Goal: Information Seeking & Learning: Learn about a topic

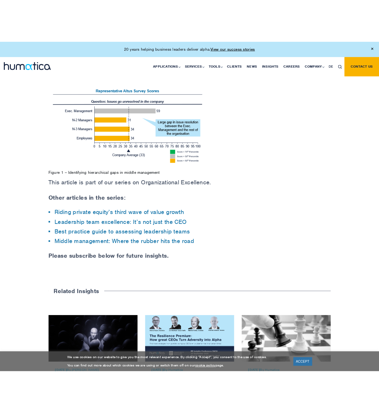
scroll to position [766, 0]
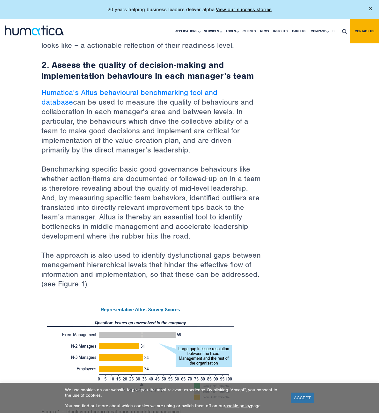
scroll to position [574, 0]
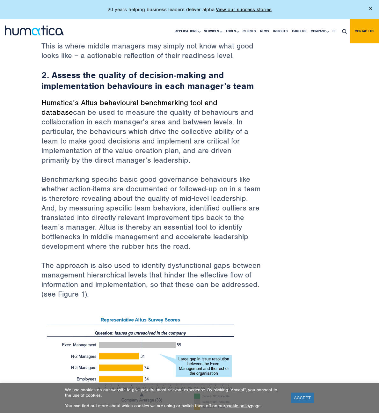
click at [82, 98] on link "Humatica’s Altus behavioural benchmarking tool and database" at bounding box center [129, 107] width 176 height 19
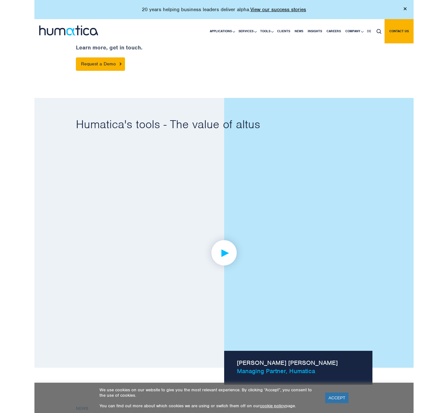
scroll to position [399, 0]
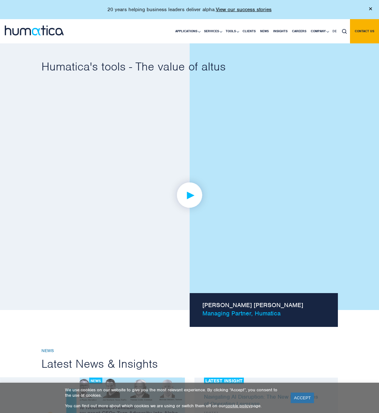
click at [189, 183] on img at bounding box center [189, 194] width 49 height 49
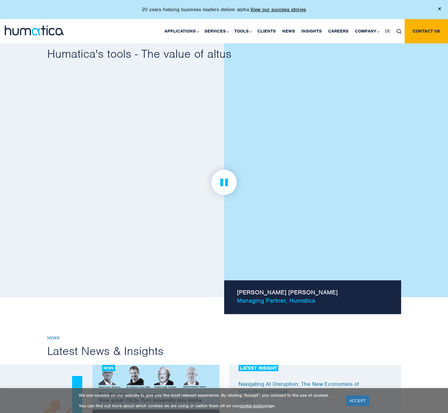
click at [125, 181] on link at bounding box center [224, 183] width 354 height 198
click at [223, 178] on img at bounding box center [223, 182] width 49 height 49
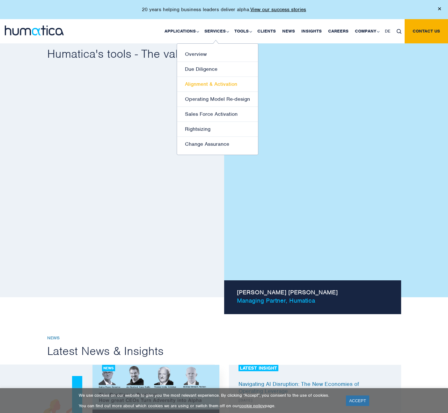
click at [214, 85] on link "Alignment & Activation" at bounding box center [217, 84] width 81 height 15
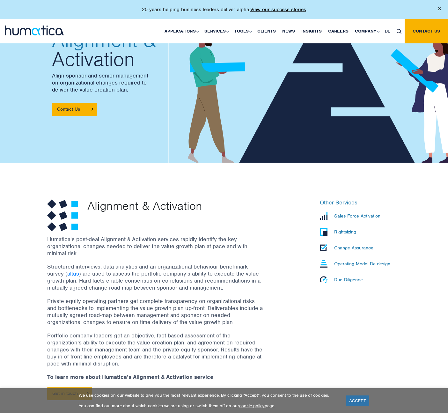
scroll to position [96, 0]
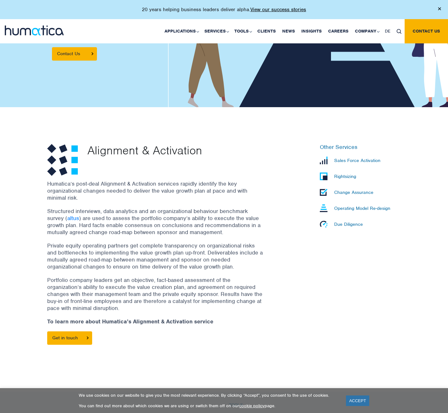
click at [341, 193] on p "Change Assurance" at bounding box center [353, 193] width 39 height 6
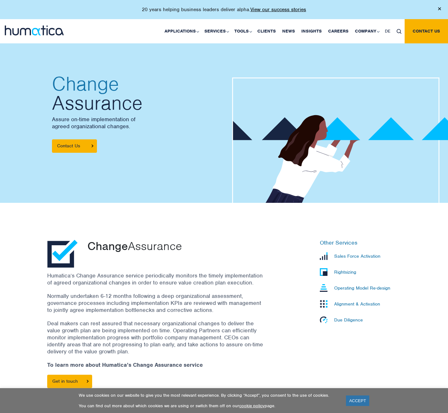
click at [347, 255] on p "Sales Force Activation" at bounding box center [357, 256] width 46 height 6
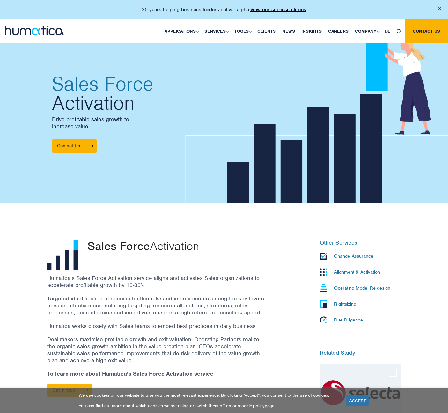
scroll to position [64, 0]
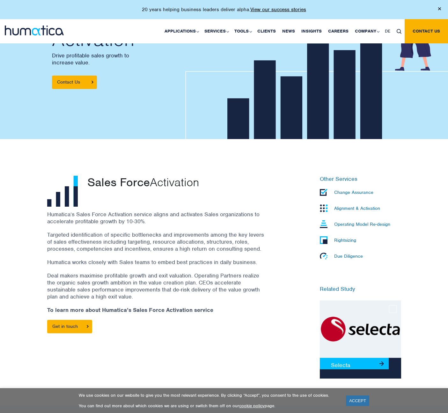
click at [345, 365] on link "Selecta" at bounding box center [354, 363] width 69 height 11
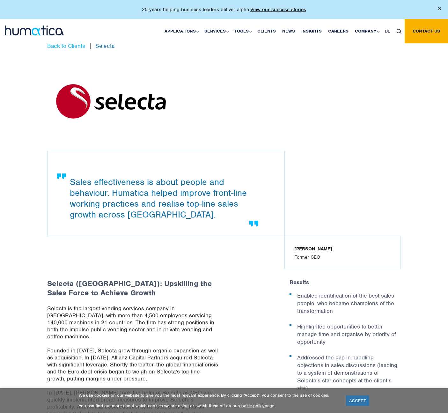
click at [66, 46] on link "Back to Clients" at bounding box center [66, 45] width 38 height 7
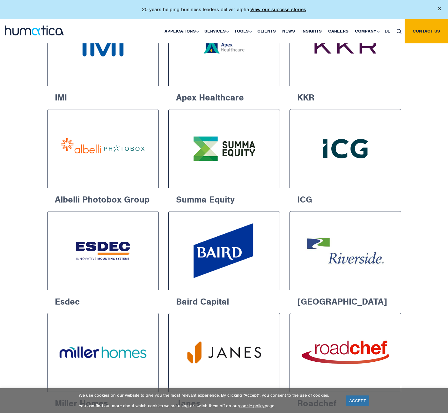
scroll to position [319, 0]
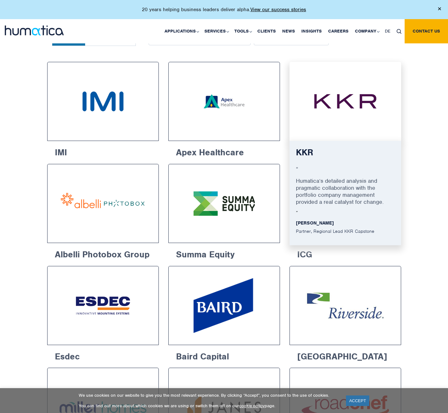
click at [337, 105] on img at bounding box center [346, 102] width 88 height 56
click at [331, 196] on p "Humatica’s detailed analysis and pragmatic collaboration with the portfolio com…" at bounding box center [345, 193] width 99 height 33
click at [346, 126] on img at bounding box center [346, 102] width 88 height 56
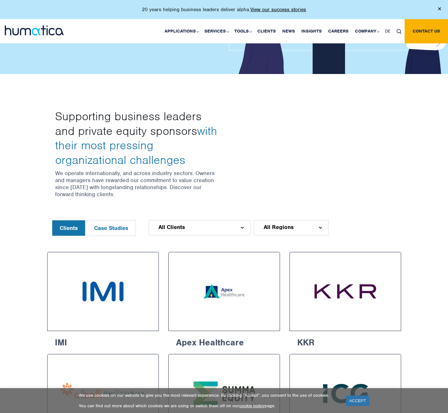
scroll to position [128, 0]
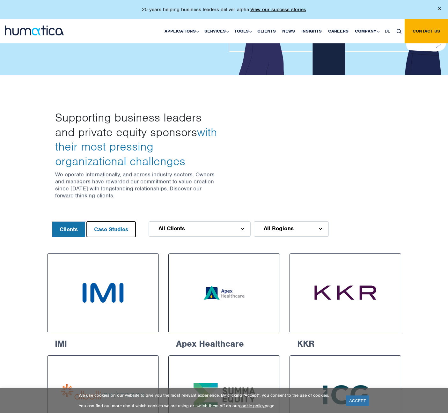
click at [122, 228] on button "Case Studies" at bounding box center [111, 229] width 49 height 15
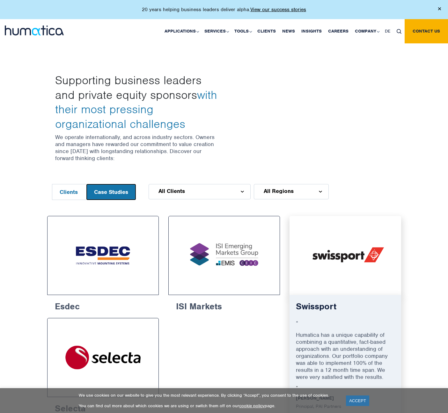
scroll to position [223, 0]
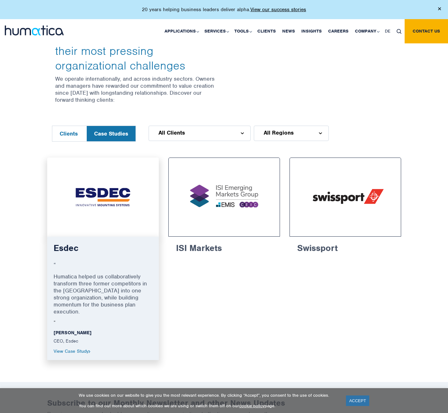
click at [108, 206] on img at bounding box center [103, 197] width 88 height 56
click at [72, 348] on link "View Case Study" at bounding box center [72, 351] width 37 height 6
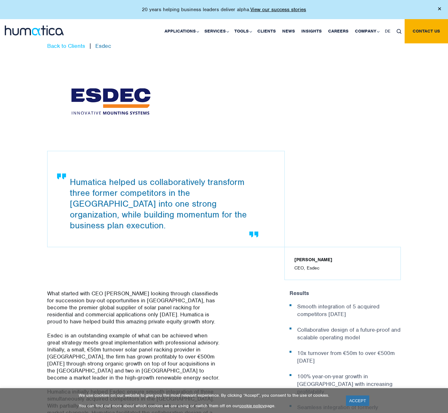
click at [67, 45] on link "Back to Clients" at bounding box center [66, 45] width 38 height 7
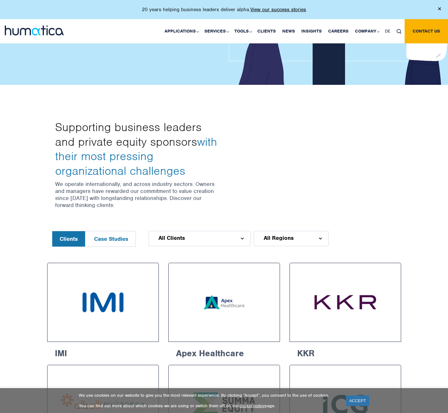
scroll to position [128, 0]
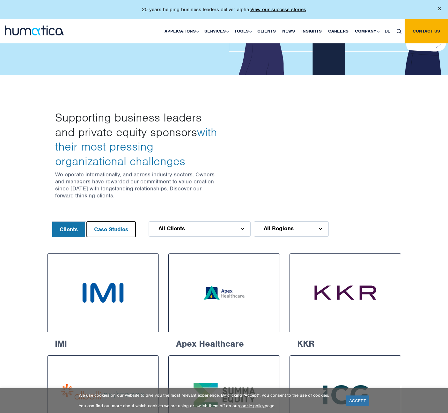
click at [122, 232] on button "Case Studies" at bounding box center [111, 229] width 49 height 15
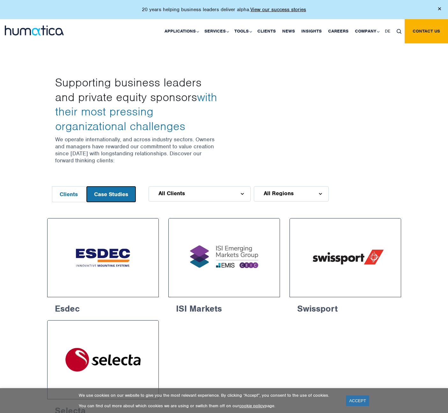
scroll to position [191, 0]
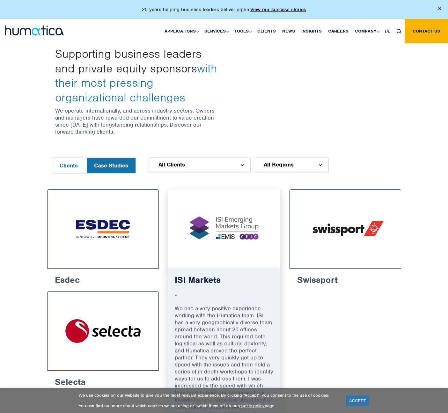
click at [234, 222] on img at bounding box center [224, 229] width 88 height 56
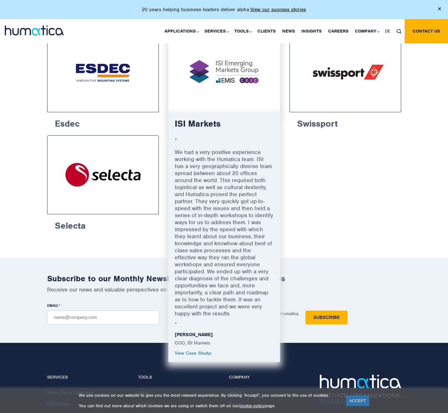
scroll to position [383, 0]
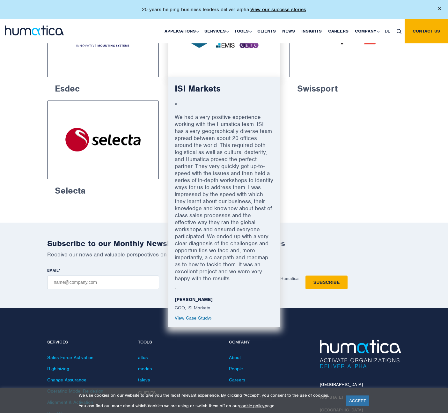
click at [204, 315] on link "View Case Study" at bounding box center [193, 318] width 37 height 6
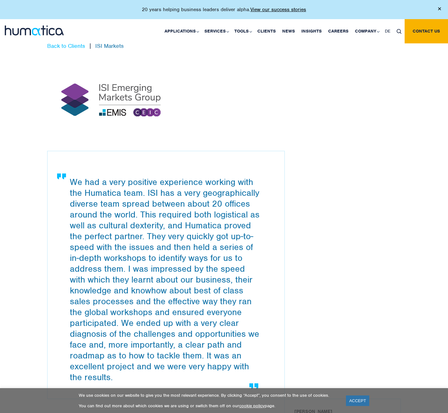
click at [64, 47] on link "Back to Clients" at bounding box center [66, 45] width 38 height 7
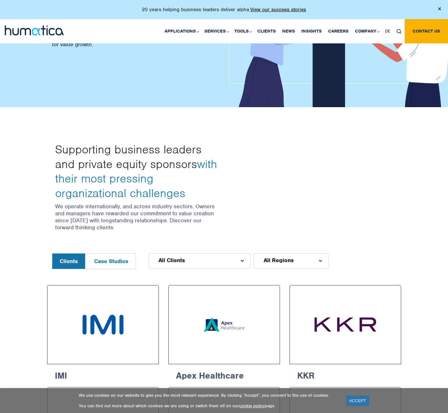
scroll to position [223, 0]
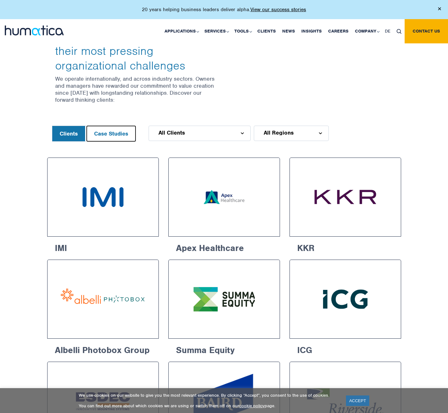
click at [106, 134] on button "Case Studies" at bounding box center [111, 133] width 49 height 15
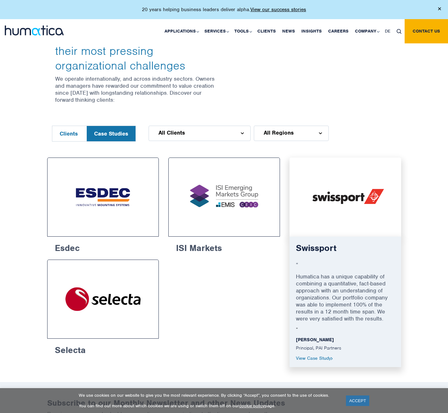
click at [349, 196] on img at bounding box center [346, 197] width 88 height 56
click at [318, 357] on link "View Case Study" at bounding box center [314, 358] width 37 height 6
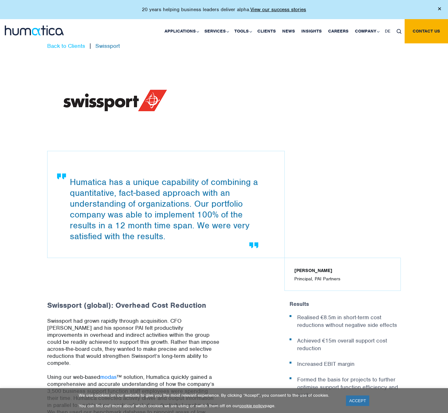
click at [57, 46] on link "Back to Clients" at bounding box center [66, 45] width 38 height 7
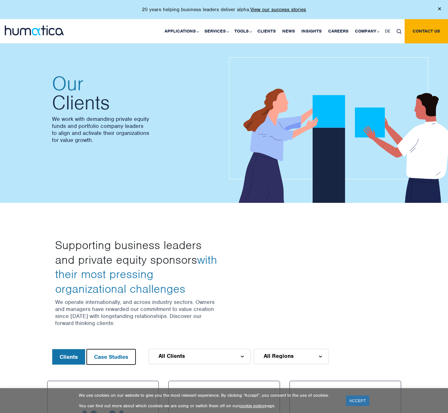
click at [119, 358] on button "Case Studies" at bounding box center [111, 356] width 49 height 15
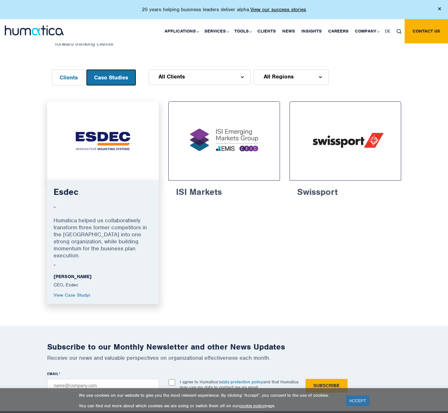
scroll to position [287, 0]
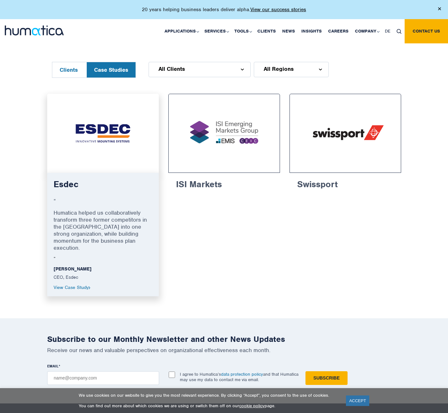
click at [84, 285] on link "View Case Study" at bounding box center [72, 288] width 37 height 6
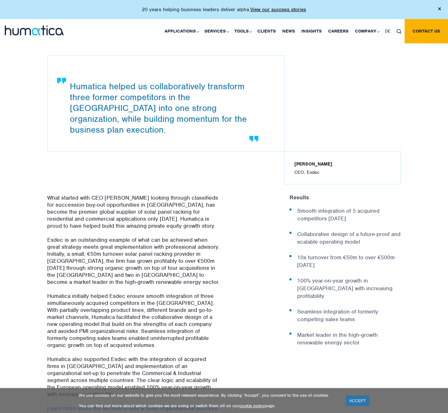
scroll to position [223, 0]
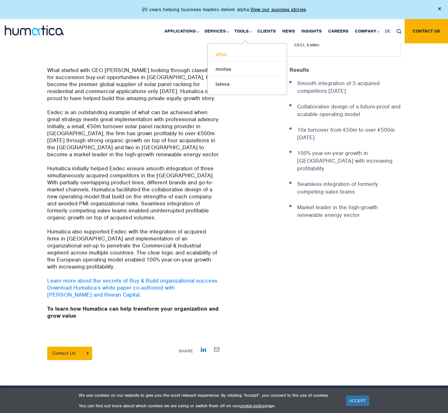
click at [227, 52] on link "altus" at bounding box center [247, 54] width 79 height 15
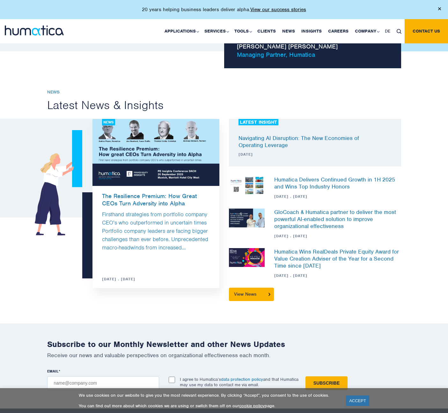
scroll to position [670, 0]
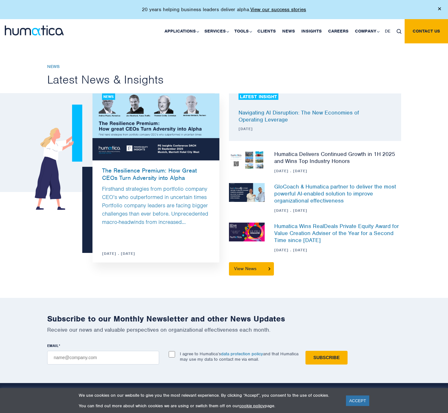
click at [320, 154] on link "Humatica Delivers Continued Growth in 1H 2025 and Wins Top Industry Honors" at bounding box center [334, 158] width 121 height 14
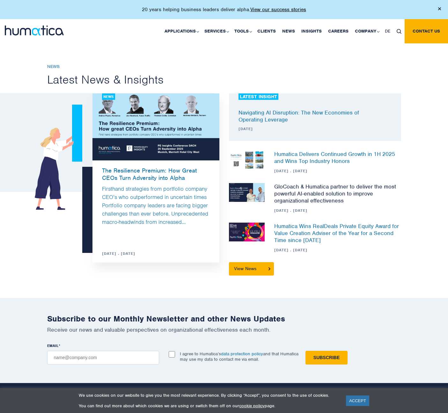
click at [317, 187] on link "GloCoach & Humatica partner to deliver the most powerful AI-enabled solution to…" at bounding box center [335, 193] width 122 height 21
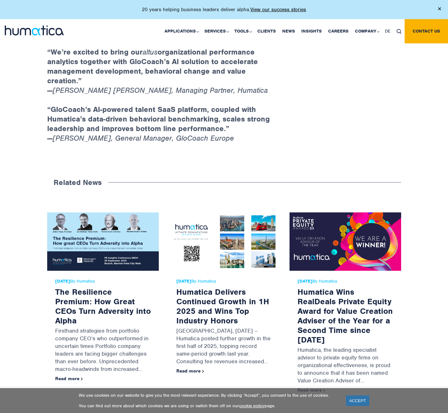
scroll to position [574, 0]
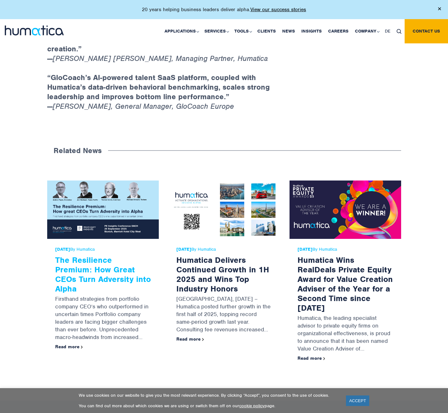
click at [88, 270] on link "The Resilience Premium: How Great CEOs Turn Adversity into Alpha" at bounding box center [103, 274] width 96 height 39
click at [323, 219] on img at bounding box center [346, 210] width 112 height 58
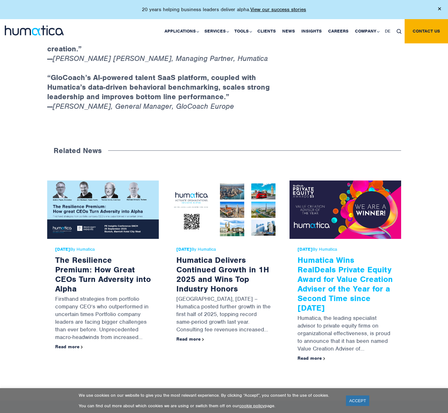
click at [325, 272] on link "Humatica Wins RealDeals Private Equity Award for Value Creation Adviser of the …" at bounding box center [345, 284] width 95 height 58
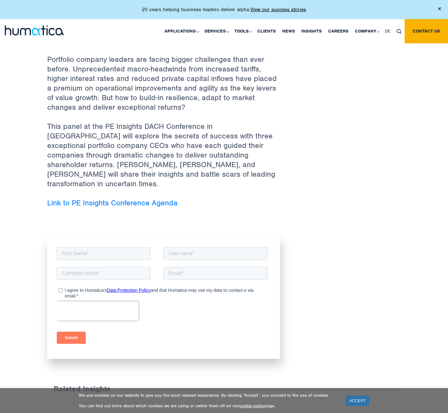
scroll to position [64, 0]
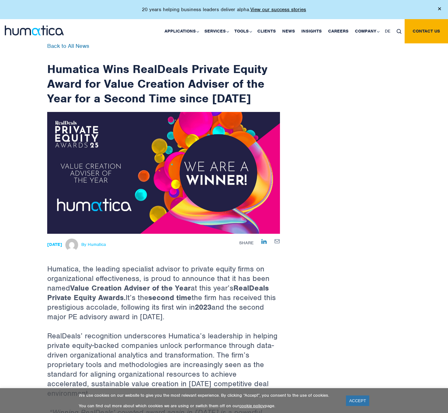
click at [398, 30] on img at bounding box center [399, 31] width 5 height 5
click at [379, 52] on input "text" at bounding box center [408, 54] width 73 height 17
type input "ai"
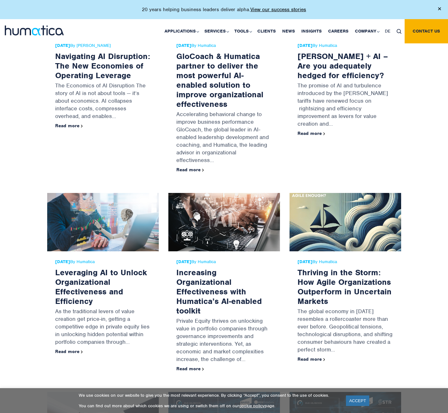
scroll to position [96, 0]
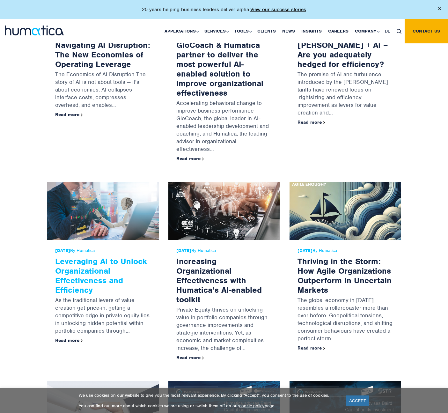
click at [72, 272] on link "Leveraging AI to Unlock Organizational Effectiveness and Efficiency" at bounding box center [101, 275] width 92 height 39
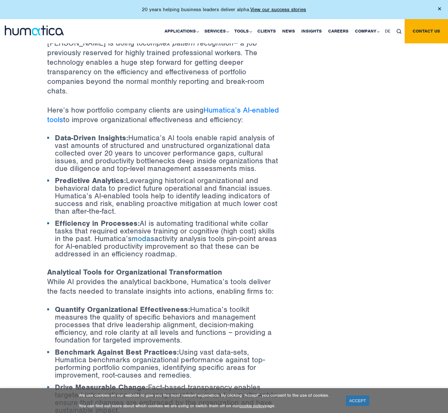
scroll to position [479, 0]
drag, startPoint x: 48, startPoint y: 98, endPoint x: 227, endPoint y: 245, distance: 231.7
click at [227, 245] on div "As the traditional levers of value creation get price-in, getting a competitive…" at bounding box center [163, 253] width 233 height 1007
copy div "Lore’i dol sitametco adipisc elitsed doe tempo Incididu’u LA-etdolor magna al e…"
click at [312, 73] on div "Back to Insights Leveraging AI to Unlock Organizational Effectiveness and Effic…" at bounding box center [224, 161] width 364 height 1192
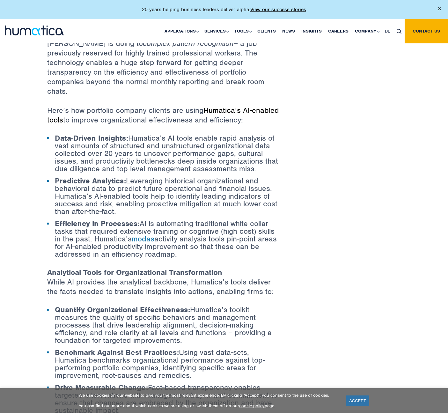
click at [230, 106] on link "Humatica’s AI-enabled tools" at bounding box center [163, 115] width 232 height 19
